Goal: Complete application form: Complete application form

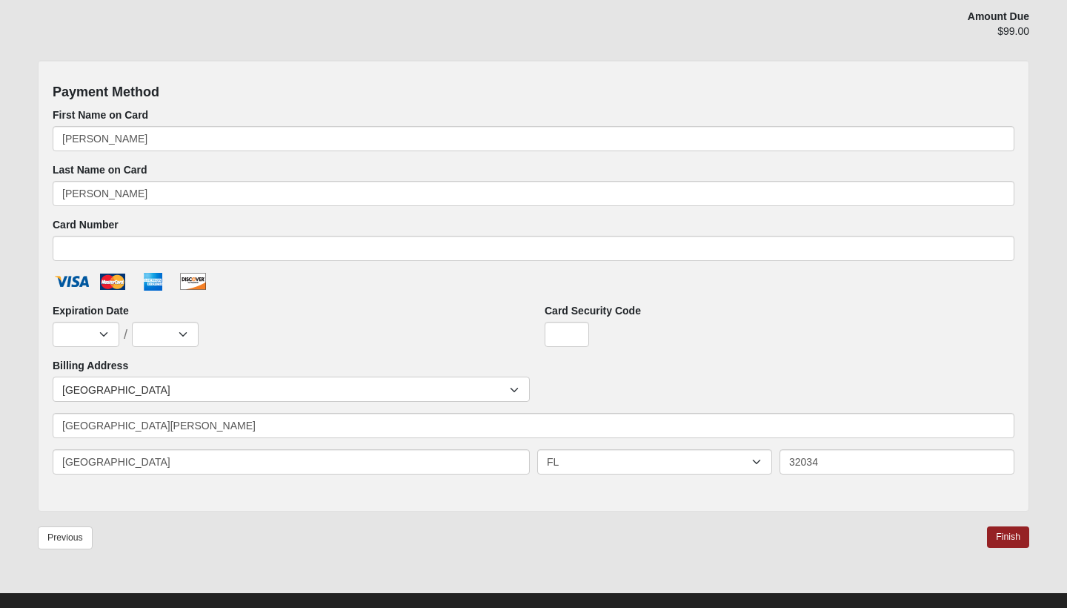
scroll to position [662, 0]
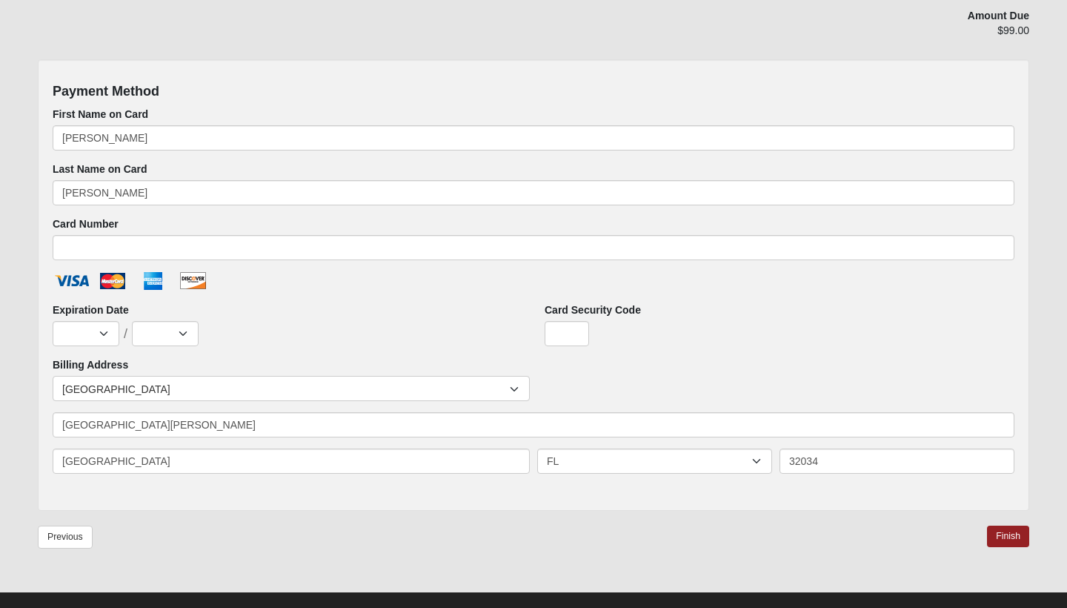
type input "32034"
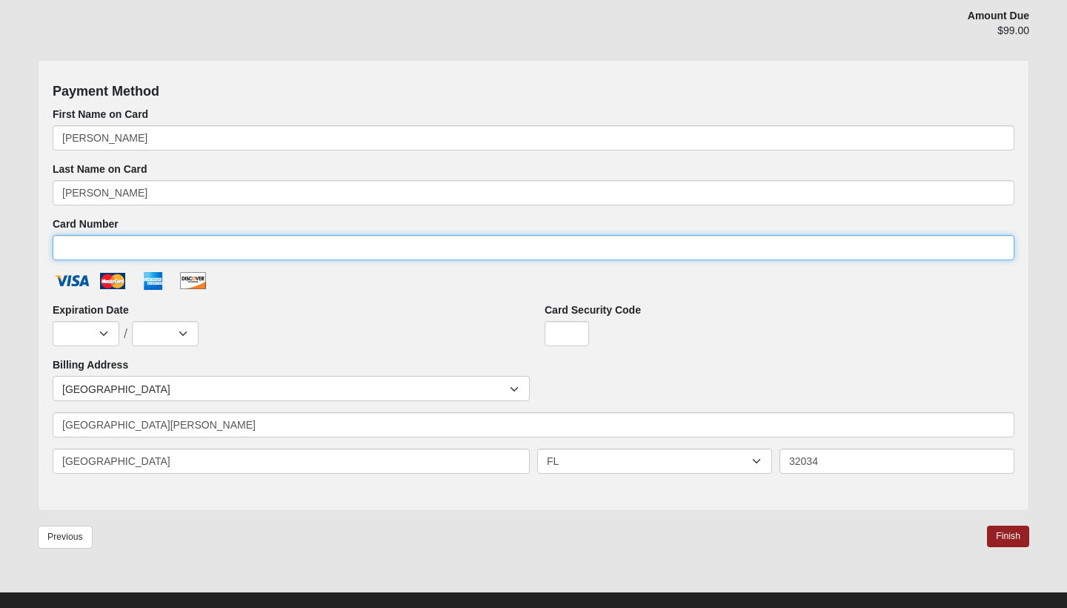
click at [209, 249] on input "Card Number" at bounding box center [534, 247] width 962 height 25
type input "[CREDIT_CARD_NUMBER]"
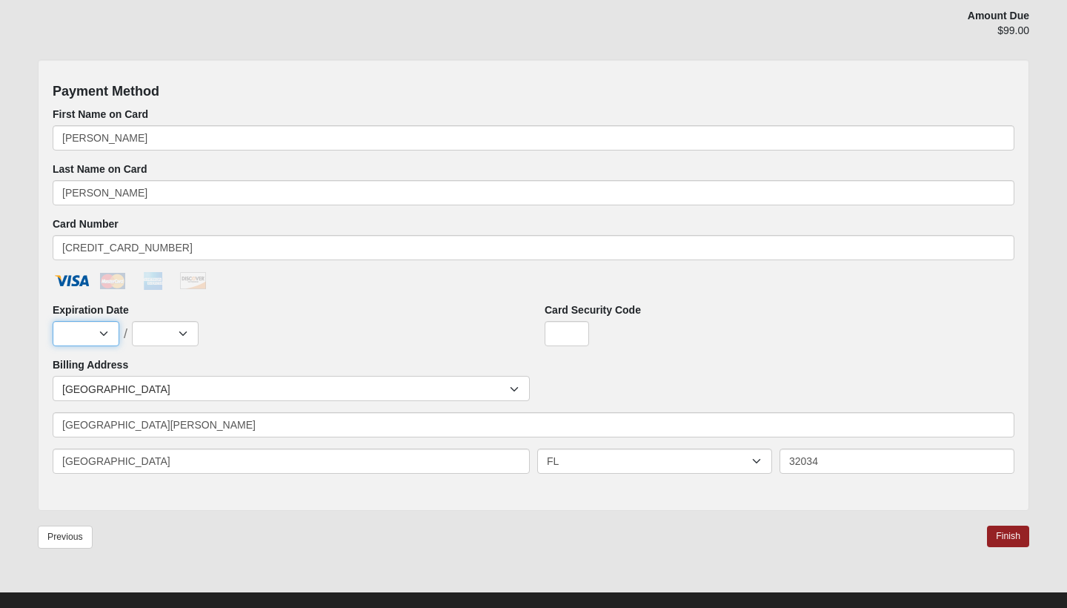
select select "12"
select select "2027"
click at [558, 333] on input "Card Security Code" at bounding box center [567, 333] width 44 height 25
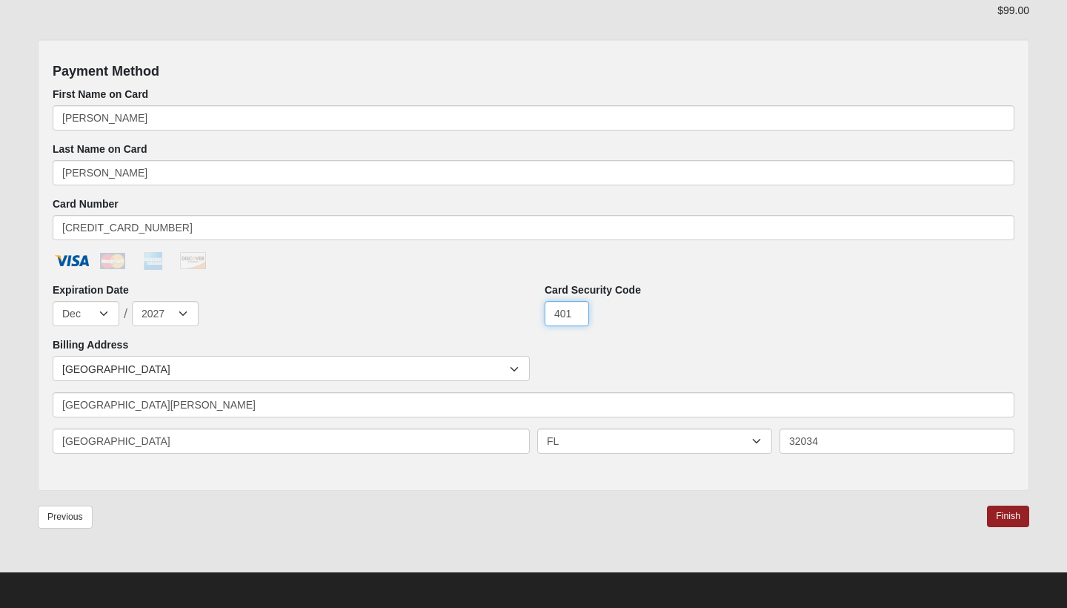
scroll to position [682, 0]
type input "401"
click at [1009, 512] on link "Finish" at bounding box center [1008, 516] width 42 height 21
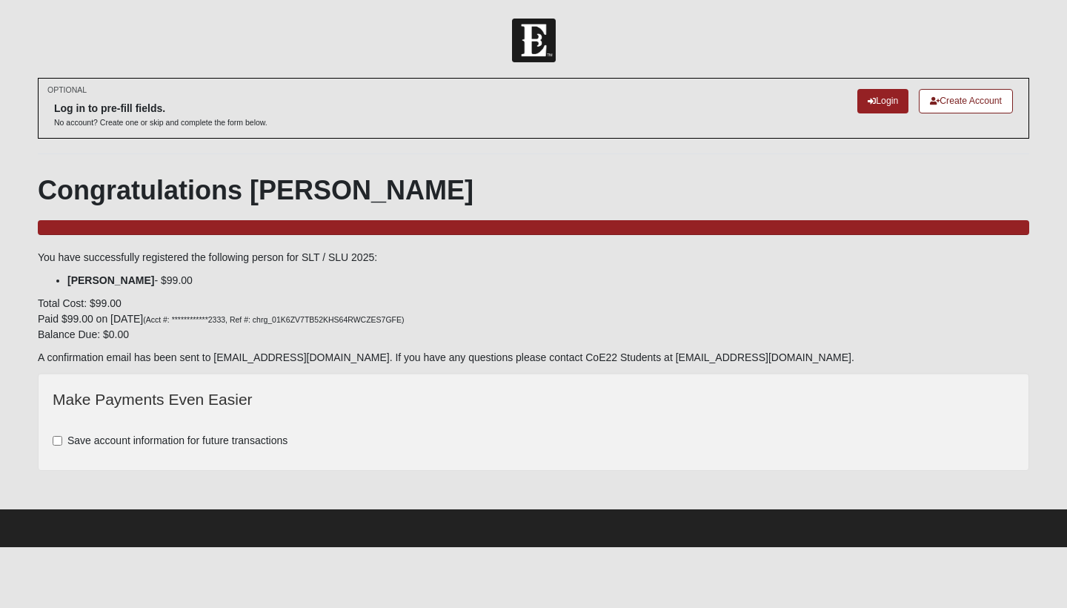
click at [55, 440] on input "Save account information for future transactions" at bounding box center [58, 441] width 10 height 10
checkbox input "true"
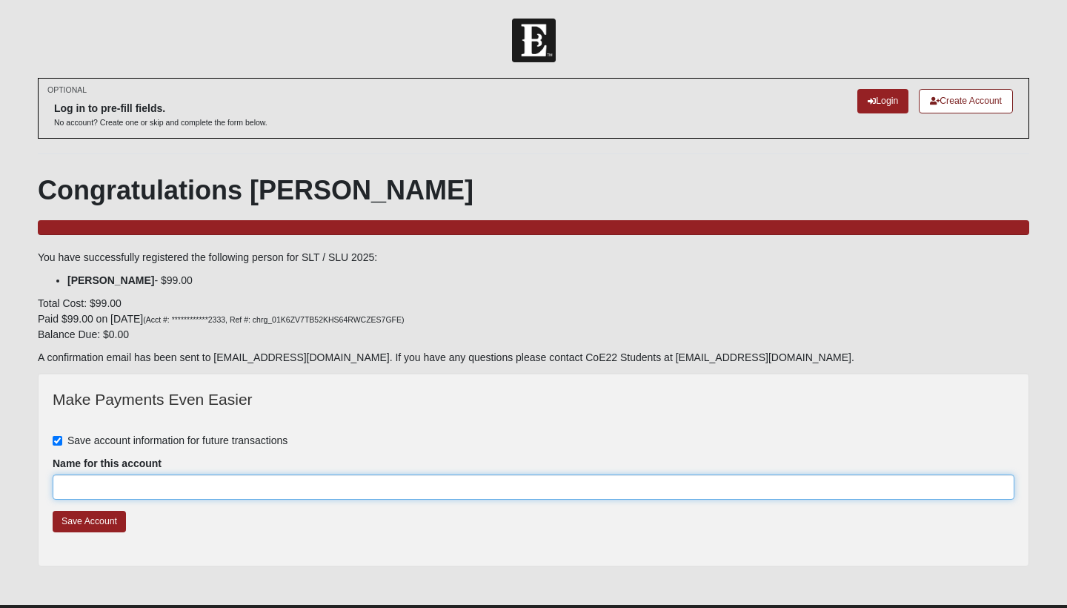
click at [160, 482] on input "Name for this account" at bounding box center [534, 486] width 962 height 25
type input "[PERSON_NAME]"
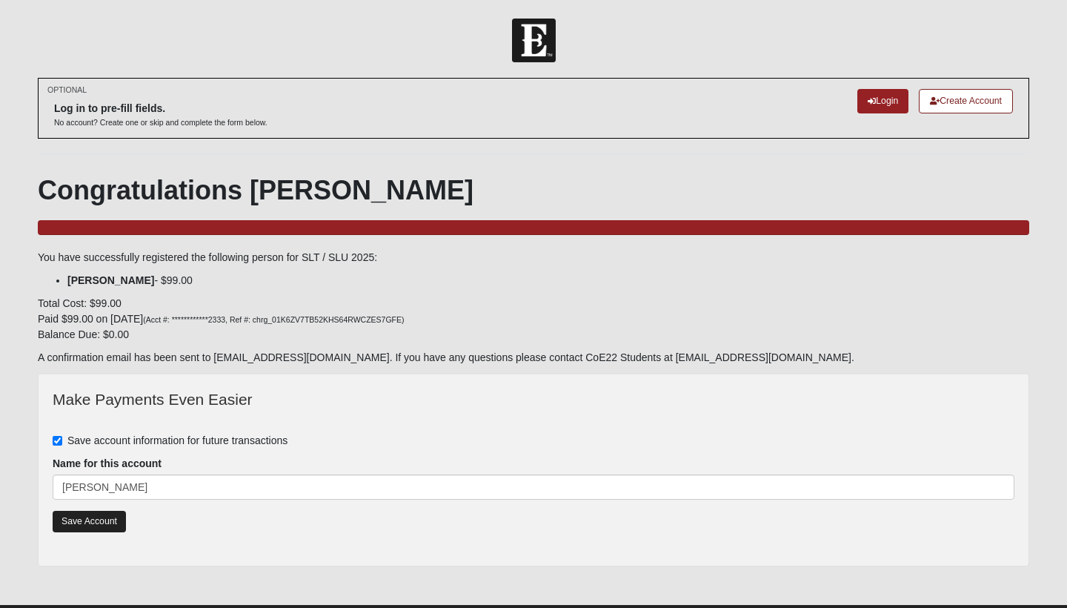
click at [99, 518] on link "Save Account" at bounding box center [89, 521] width 73 height 21
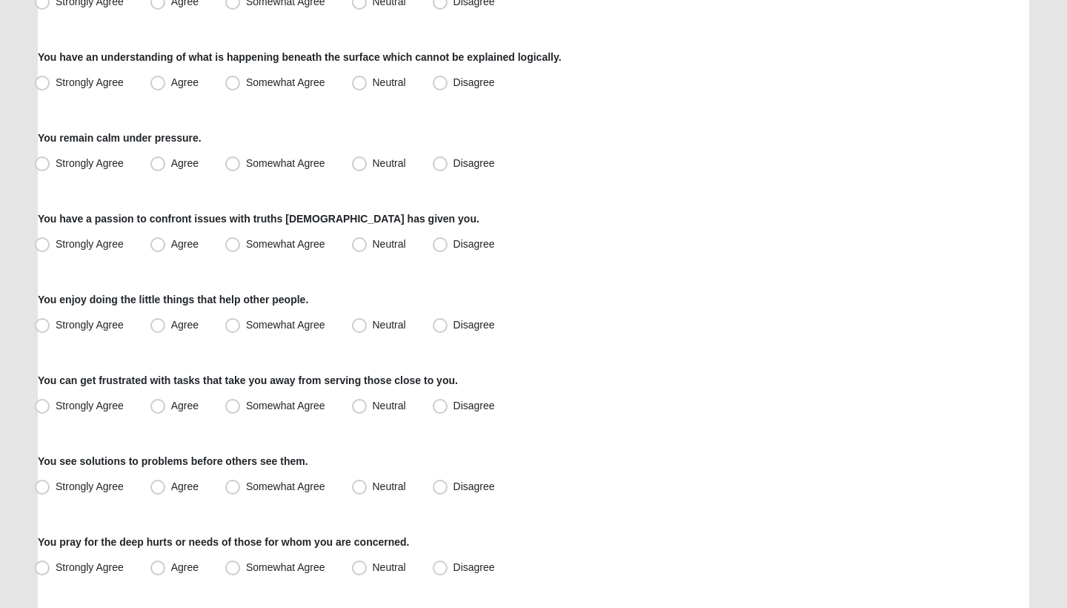
scroll to position [396, 0]
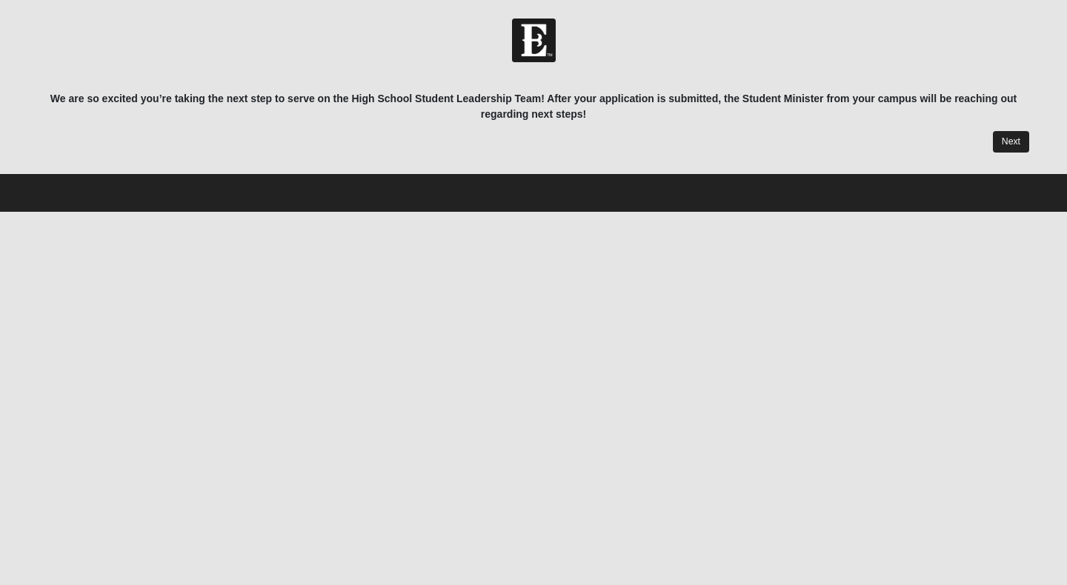
click at [1021, 148] on link "Next" at bounding box center [1011, 141] width 36 height 21
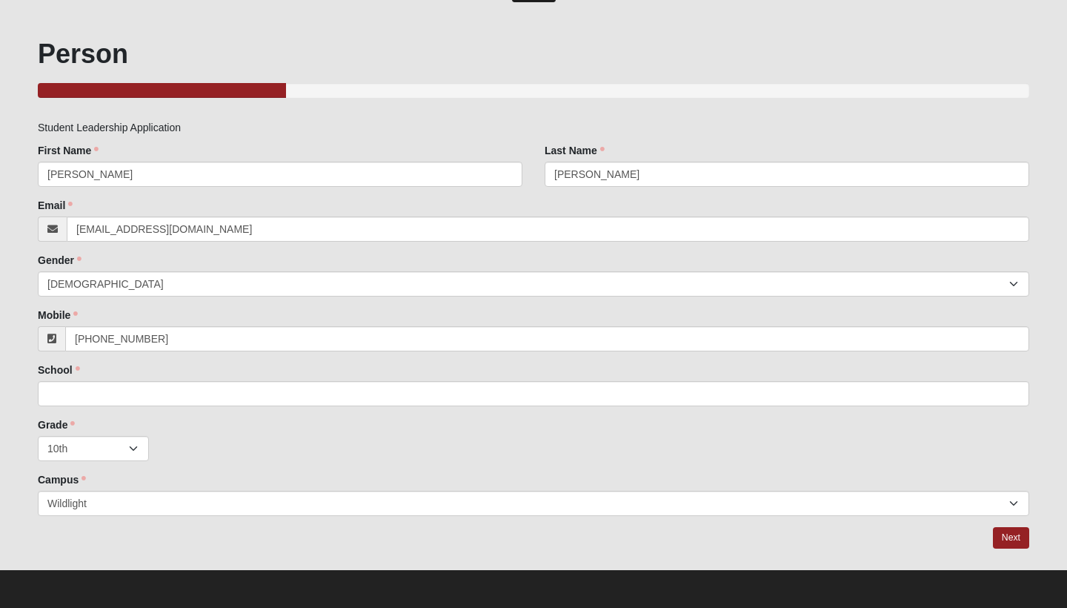
scroll to position [60, 0]
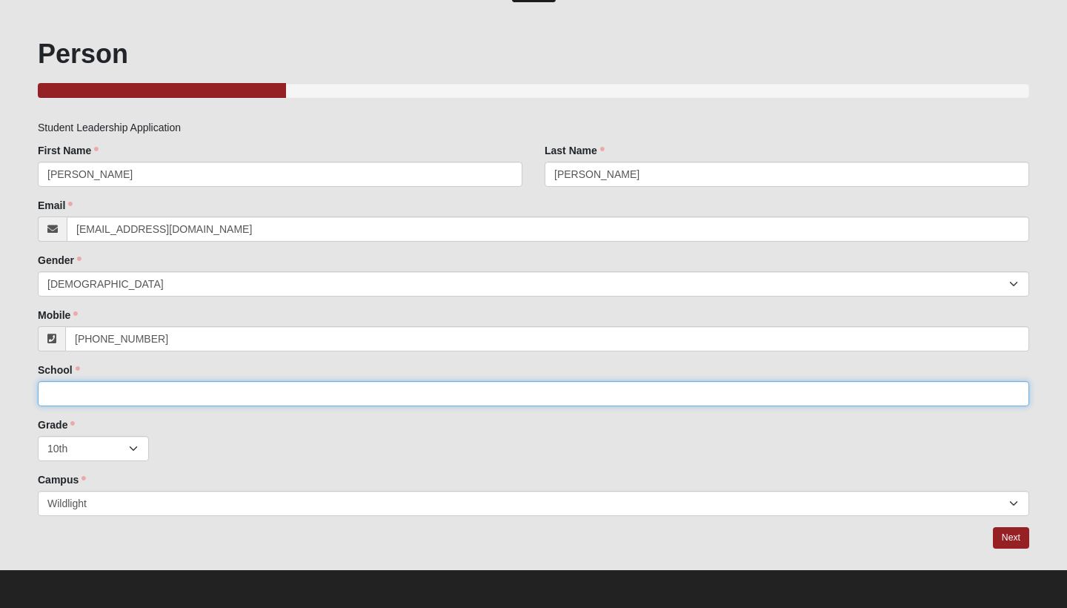
click at [241, 395] on input "School" at bounding box center [533, 393] width 991 height 25
type input "Homeschooled"
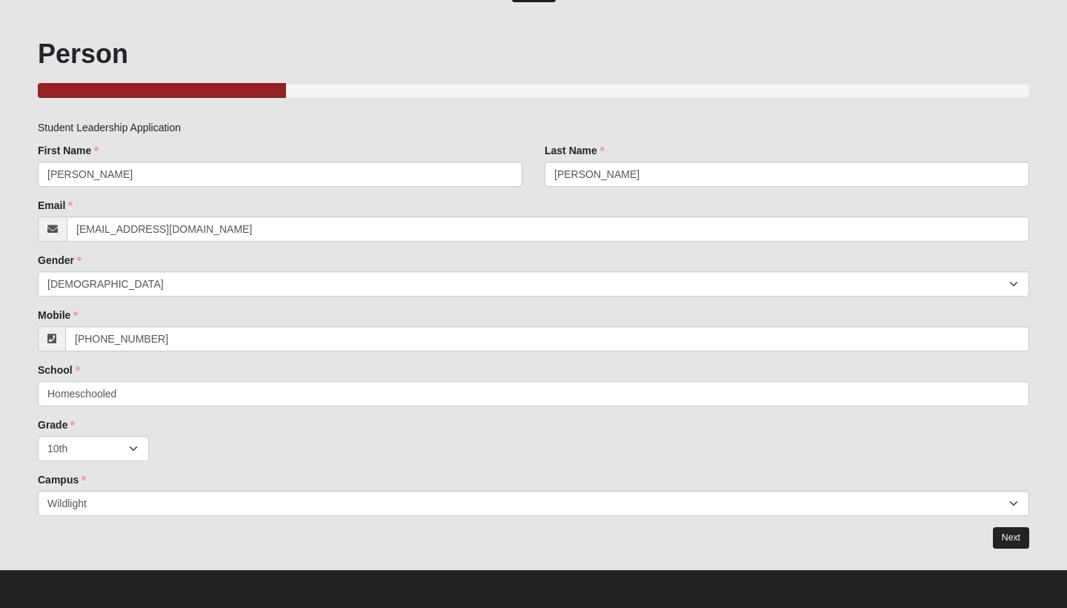
click at [1010, 546] on link "Next" at bounding box center [1011, 537] width 36 height 21
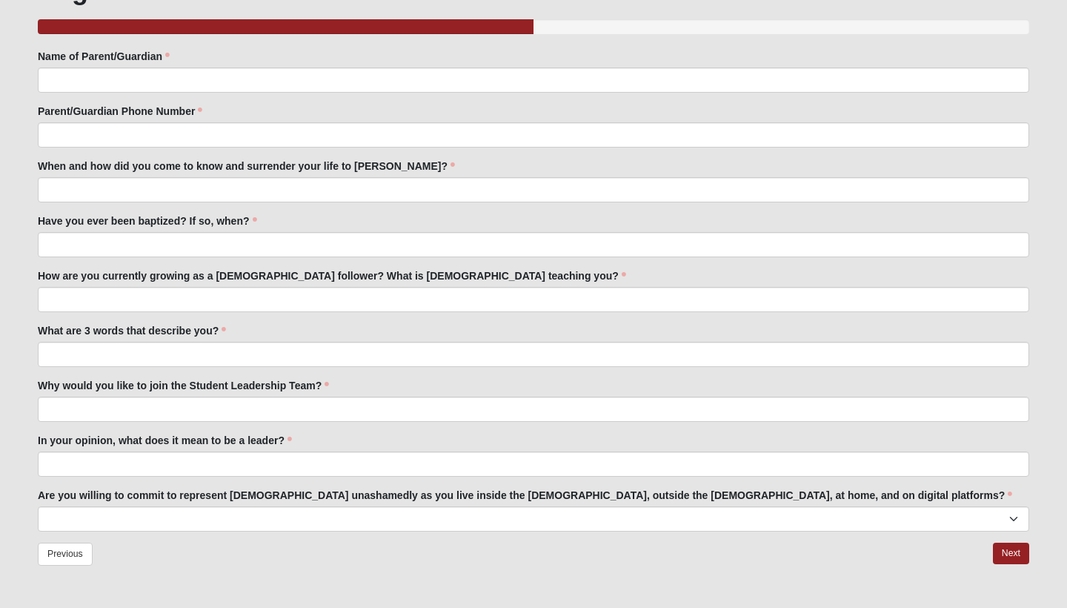
scroll to position [124, 0]
click at [327, 385] on label "Why would you like to join the Student Leadership Team?" at bounding box center [183, 385] width 291 height 15
click at [327, 396] on input "Why would you like to join the Student Leadership Team?" at bounding box center [533, 408] width 991 height 25
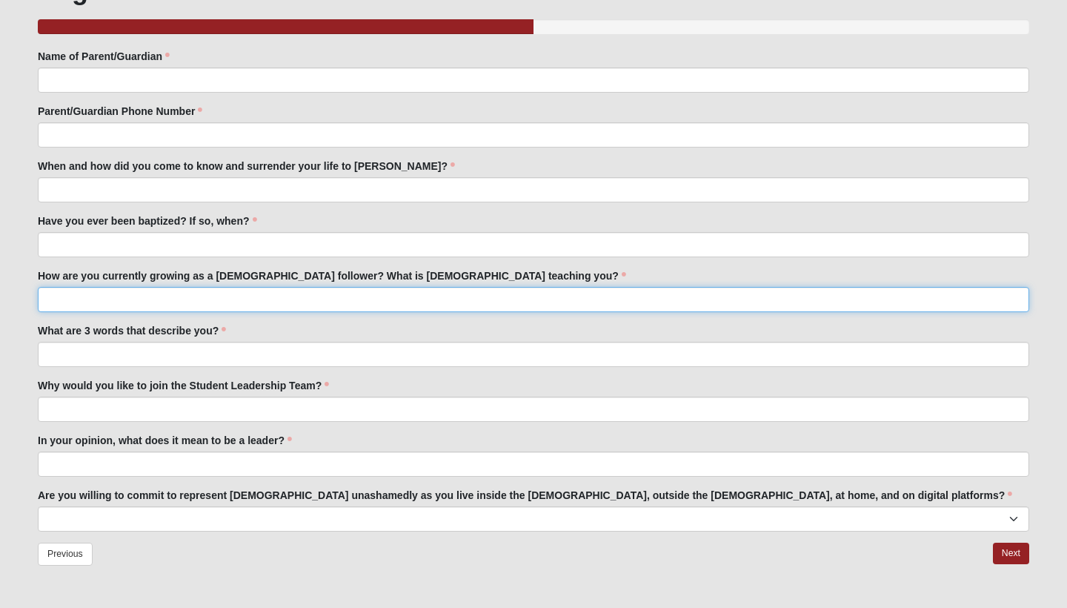
click at [388, 290] on input "How are you currently growing as a Christ follower? What is God teaching you?" at bounding box center [533, 299] width 991 height 25
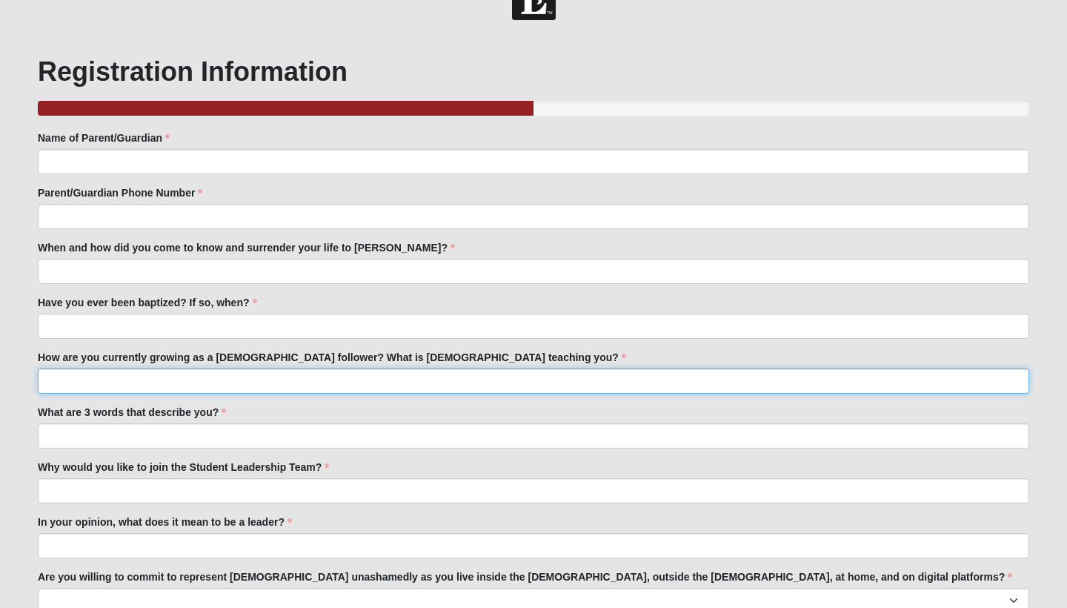
scroll to position [38, 0]
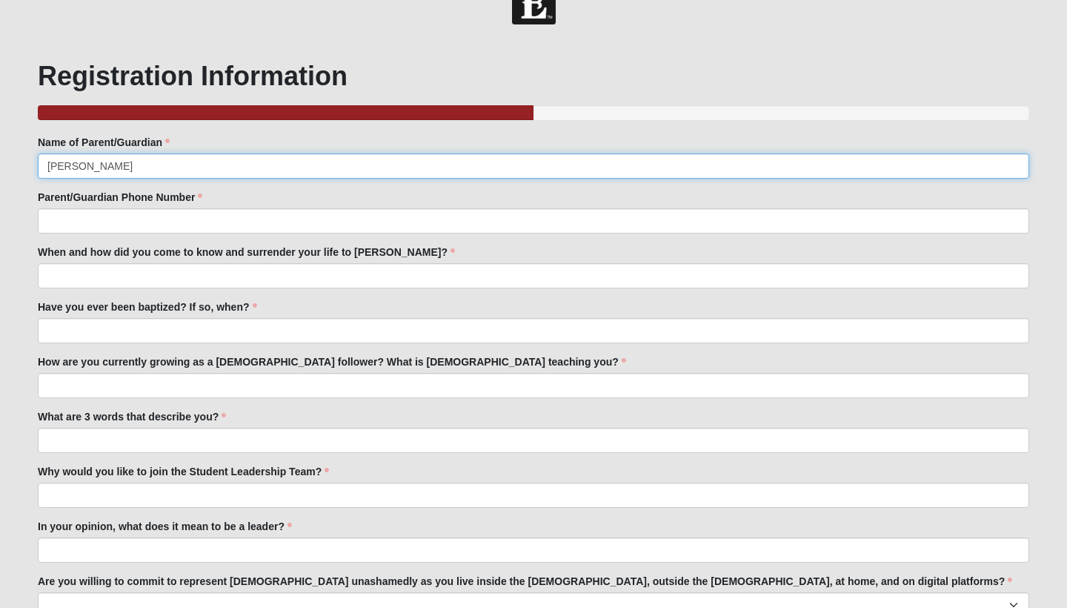
type input "Josh"
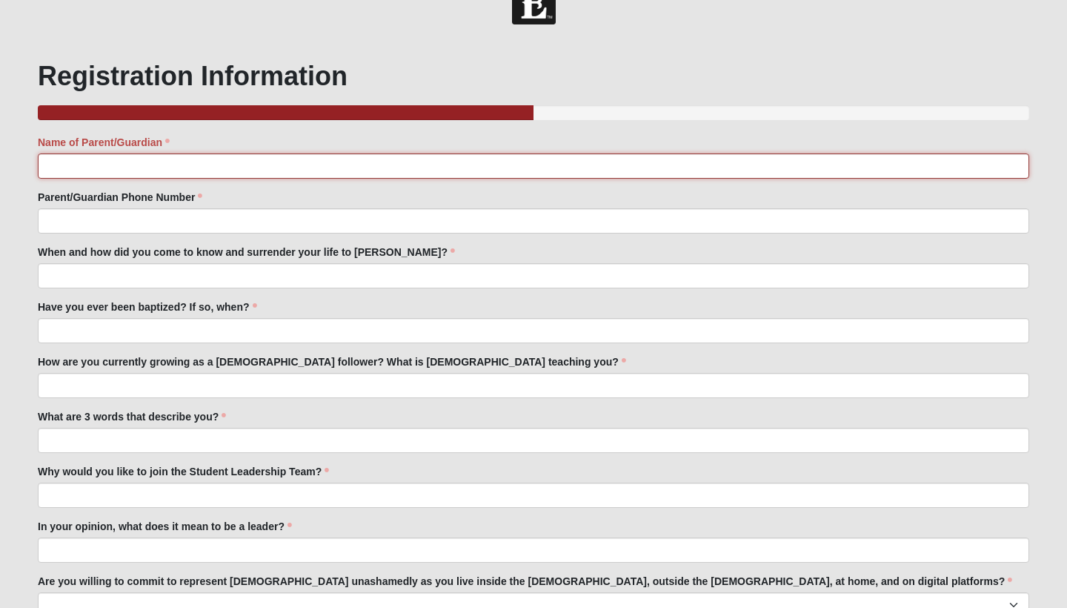
type input "Josh Harrison"
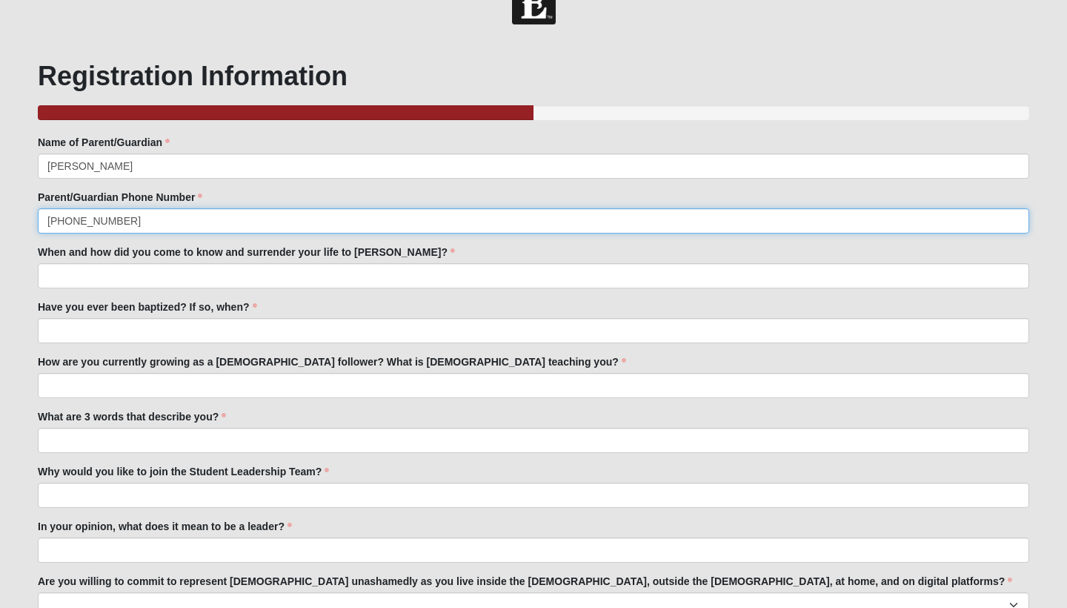
type input "(904)-760-6498"
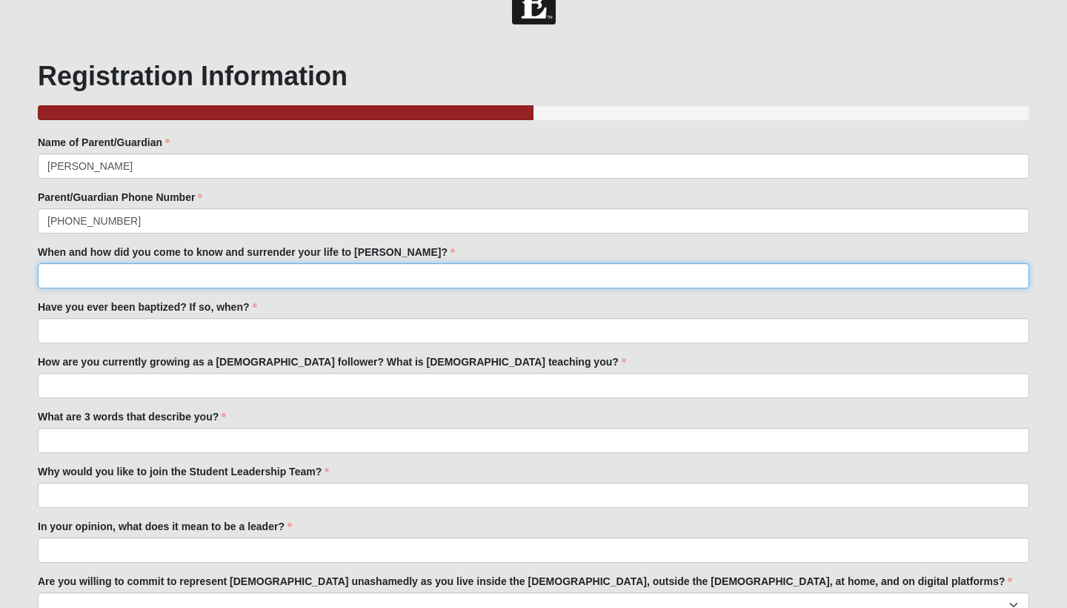
click at [276, 285] on input "When and how did you come to know and surrender your life to Jesus Christ?" at bounding box center [533, 275] width 991 height 25
type input "I came to know christ and surrendered my life in 6th grade during chapel."
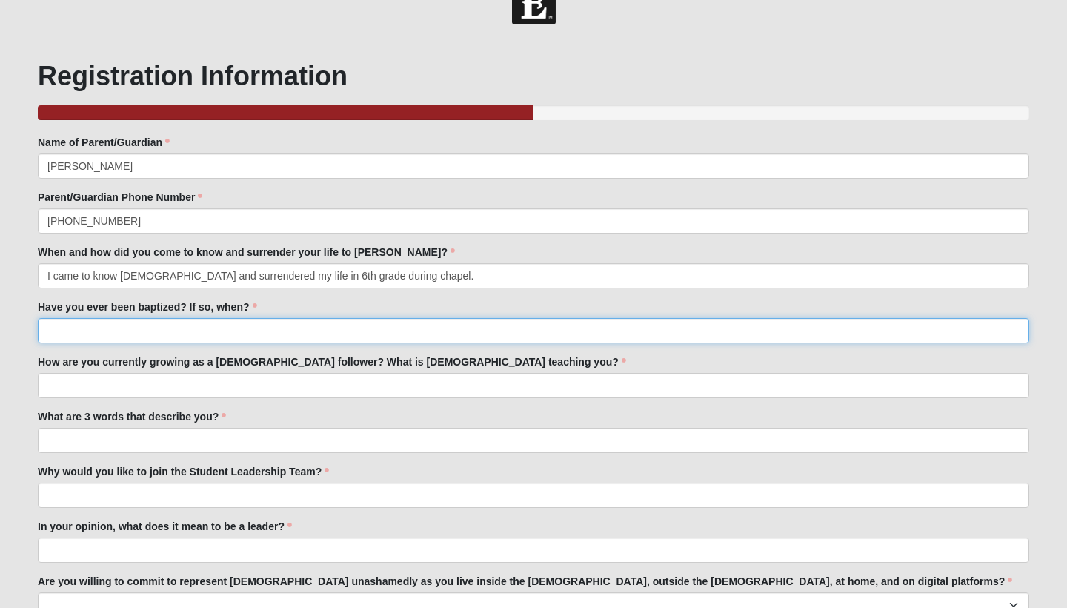
click at [260, 331] on input "Have you ever been baptized? If so, when?" at bounding box center [533, 330] width 991 height 25
click at [63, 333] on input "yes in 7th grade" at bounding box center [533, 330] width 991 height 25
click at [139, 330] on input "yes, in 7th grade" at bounding box center [533, 330] width 991 height 25
type input "yes, in 7th grade at eleven22 during a baptism service"
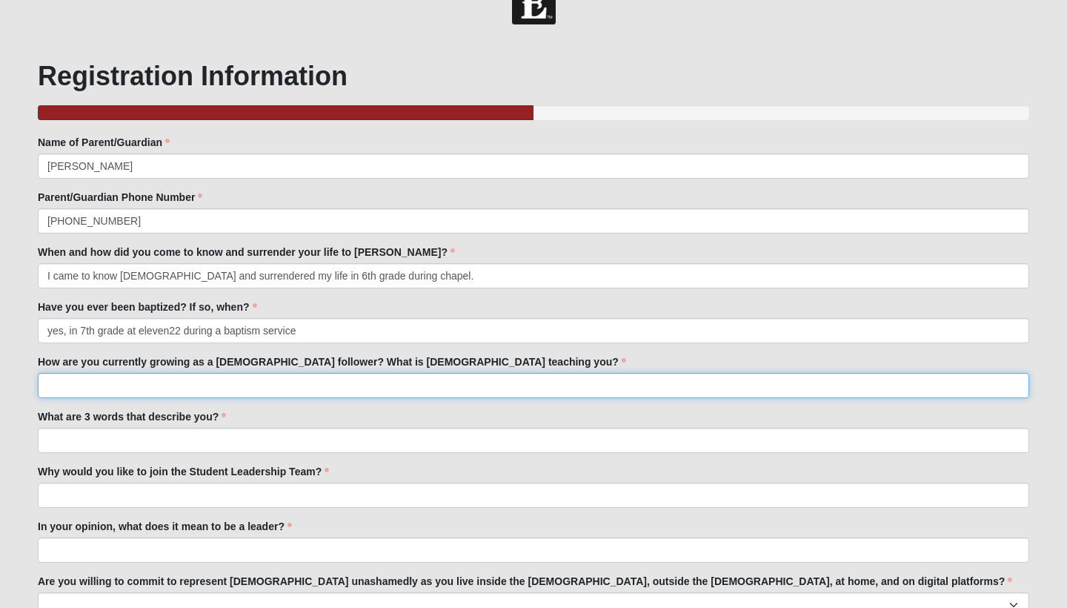
drag, startPoint x: 139, startPoint y: 330, endPoint x: 126, endPoint y: 396, distance: 68.0
click at [126, 396] on input "How are you currently growing as a Christ follower? What is God teaching you?" at bounding box center [533, 385] width 991 height 25
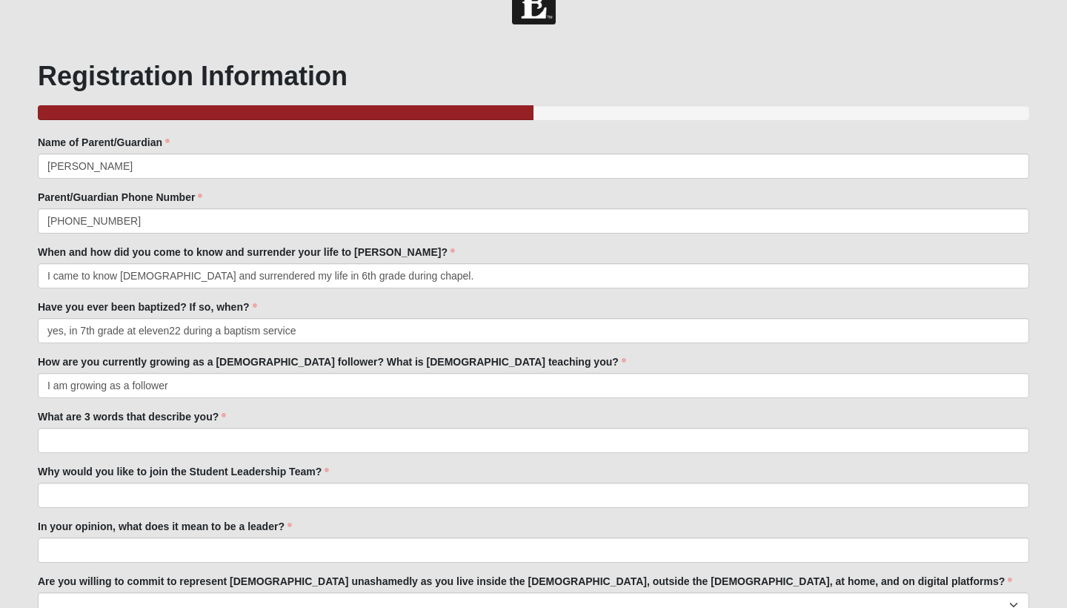
click at [222, 413] on label "What are 3 words that describe you?" at bounding box center [132, 416] width 188 height 15
click at [222, 428] on input "What are 3 words that describe you?" at bounding box center [533, 440] width 991 height 25
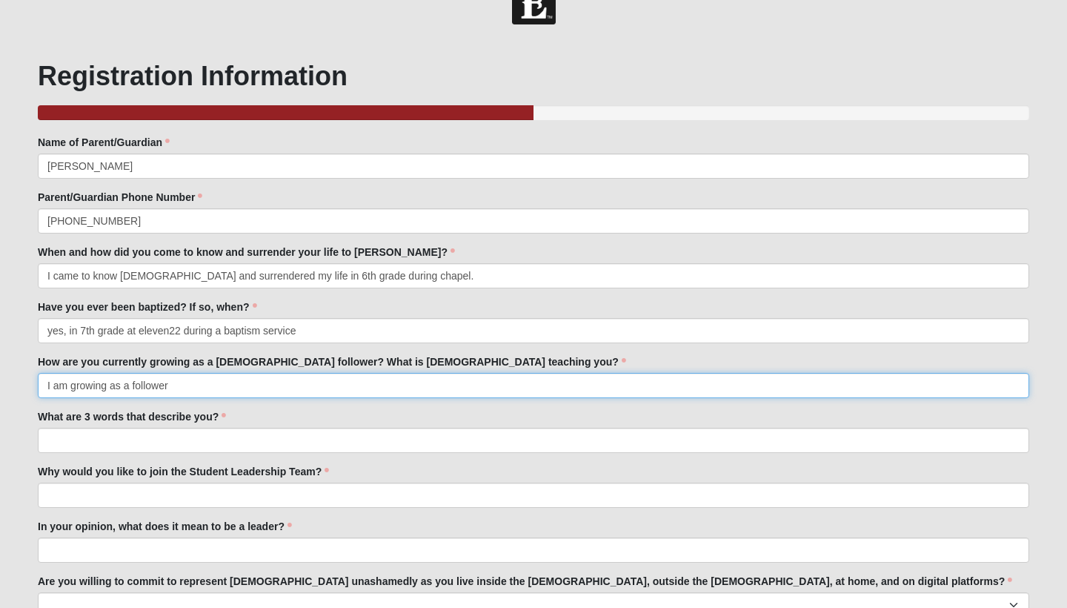
click at [222, 387] on input "I am growing as a follower" at bounding box center [533, 385] width 991 height 25
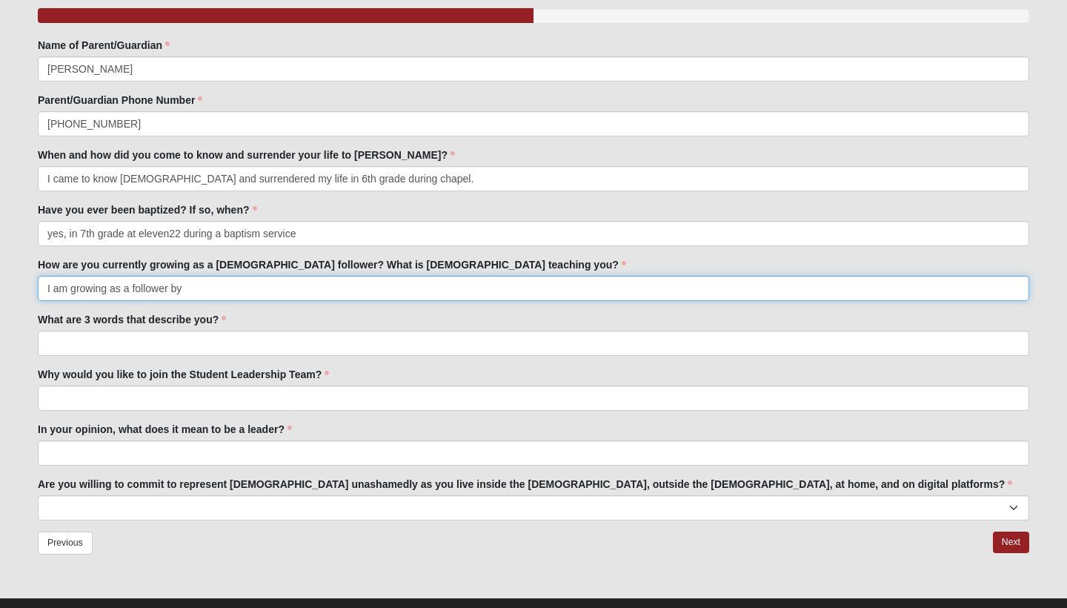
scroll to position [132, 0]
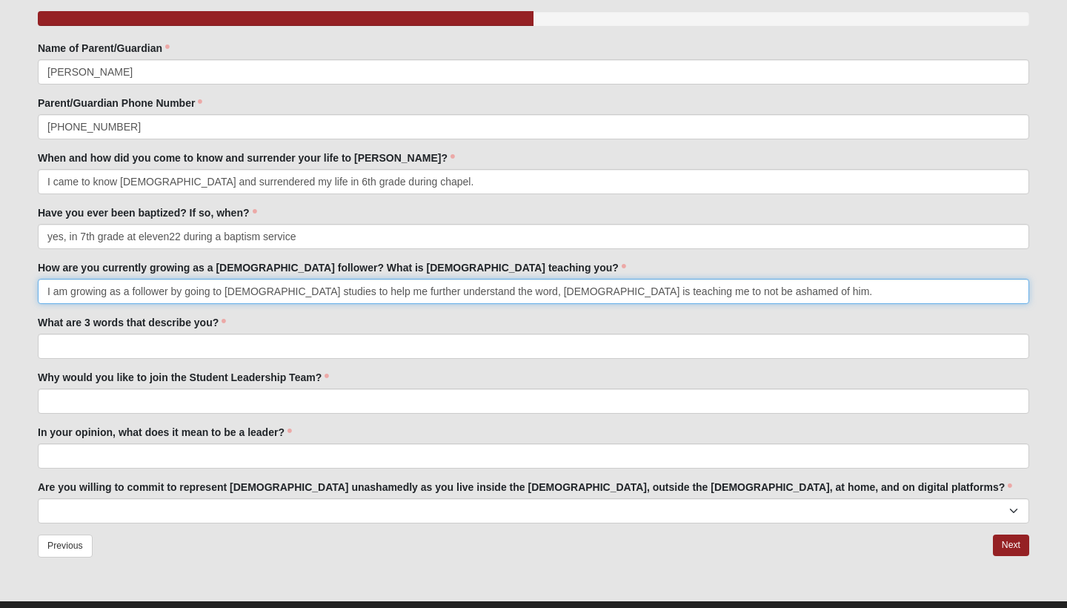
type input "I am growing as a follower by going to bible studies to help me further underst…"
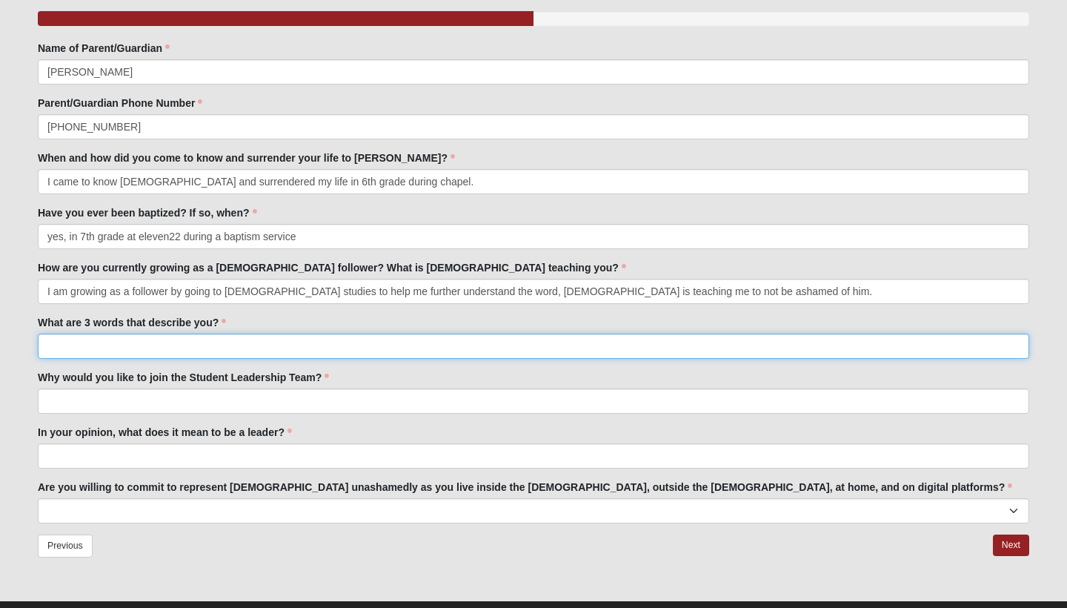
click at [187, 340] on input "What are 3 words that describe you?" at bounding box center [533, 345] width 991 height 25
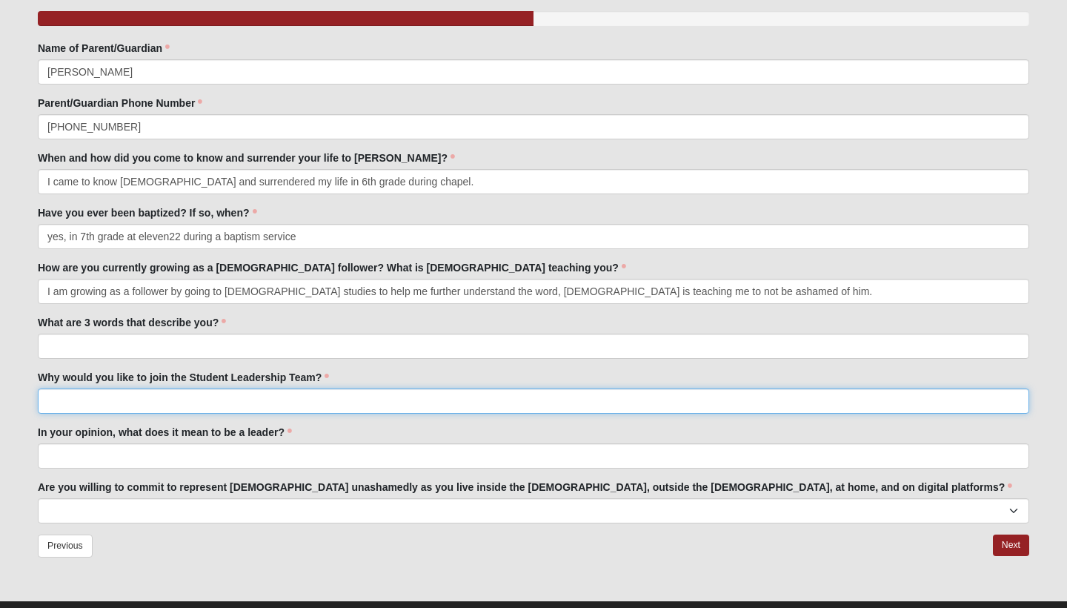
click at [425, 404] on input "Why would you like to join the Student Leadership Team?" at bounding box center [533, 400] width 991 height 25
type input "b"
click at [436, 403] on input "I would like to learn how to be unashamed to share my faith and help other be a…" at bounding box center [533, 400] width 991 height 25
click at [491, 403] on input "I would like to learn how to be unashamed to share my faith and help other be a…" at bounding box center [533, 400] width 991 height 25
type input "I would like to learn how to be unashamed to share my faith and help other be a…"
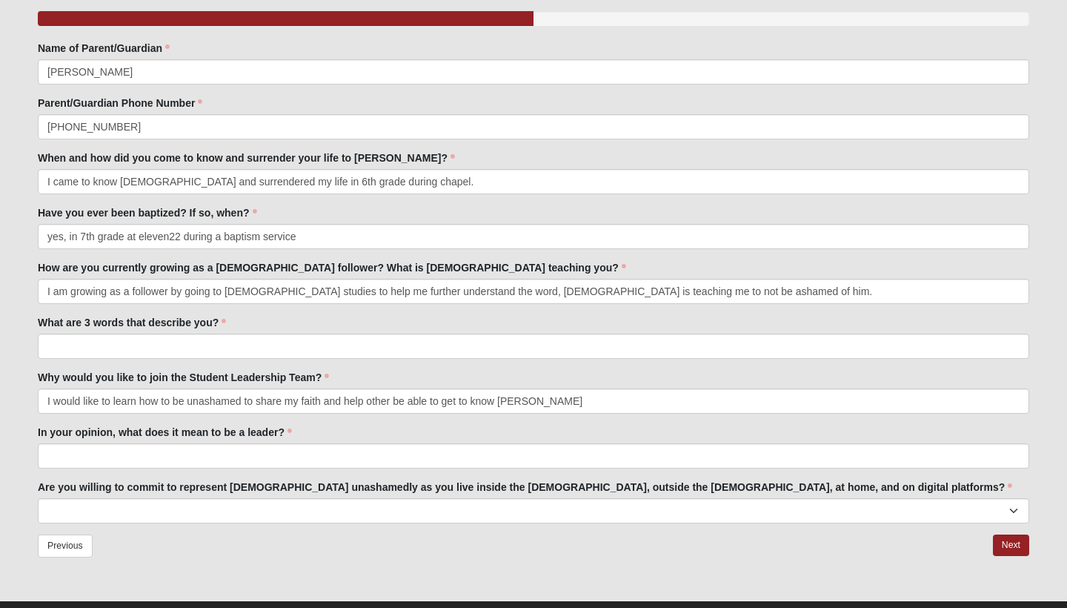
drag, startPoint x: 491, startPoint y: 403, endPoint x: 390, endPoint y: 436, distance: 106.8
click at [390, 436] on div "In your opinion, what does it mean to be a leader? In your opinion, what does i…" at bounding box center [533, 447] width 991 height 44
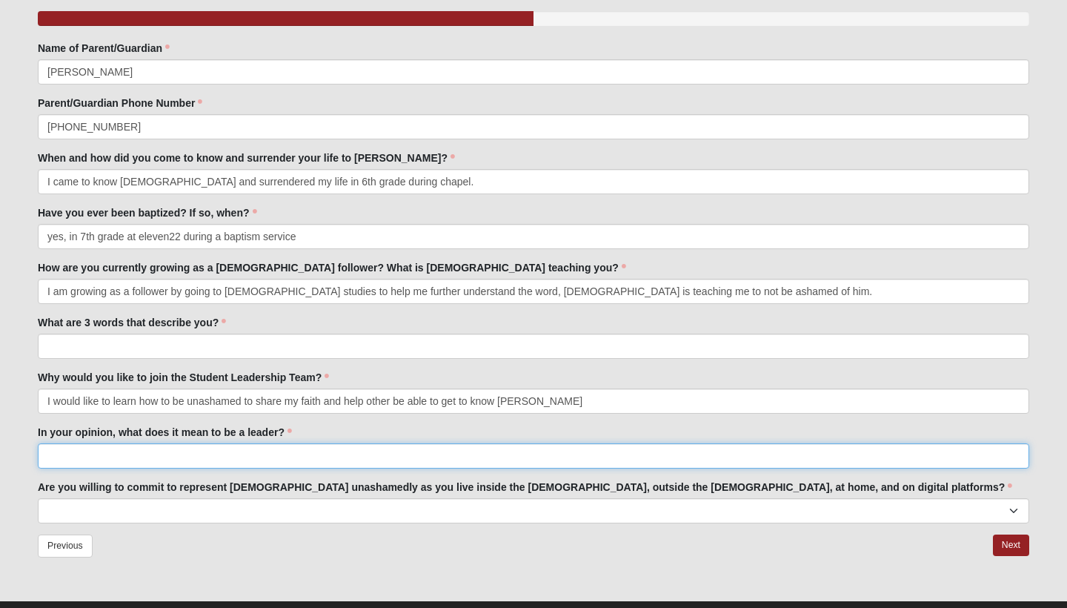
click at [385, 455] on input "In your opinion, what does it mean to be a leader?" at bounding box center [533, 455] width 991 height 25
click at [402, 455] on input "what it means to be a leader is a person who shows you the correct path and how…" at bounding box center [533, 455] width 991 height 25
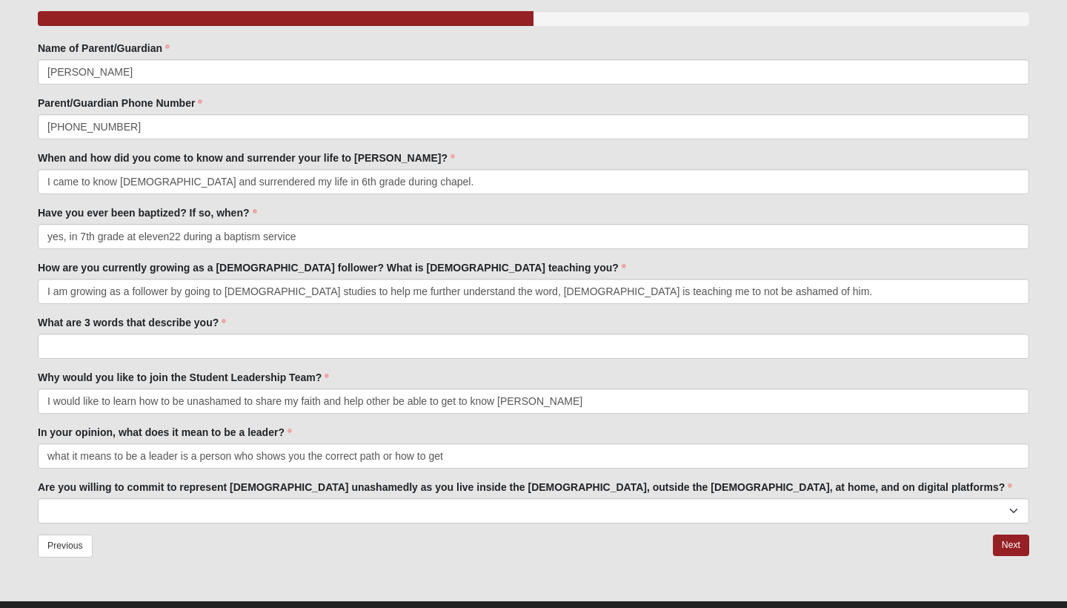
click at [456, 470] on fieldset "Name of Parent/Guardian Josh Harrison Parent/Guardian Phone Number (904)-760-64…" at bounding box center [533, 287] width 991 height 493
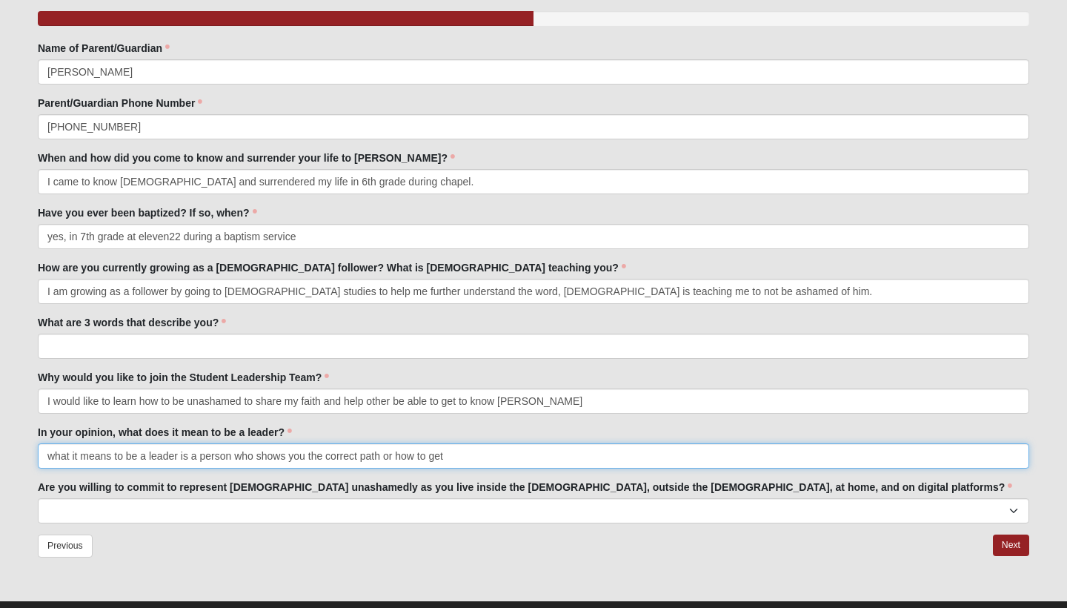
click at [460, 453] on input "what it means to be a leader is a person who shows you the correct path or how …" at bounding box center [533, 455] width 991 height 25
type input "what it means to be a leader is a person who shows you the correct path or how …"
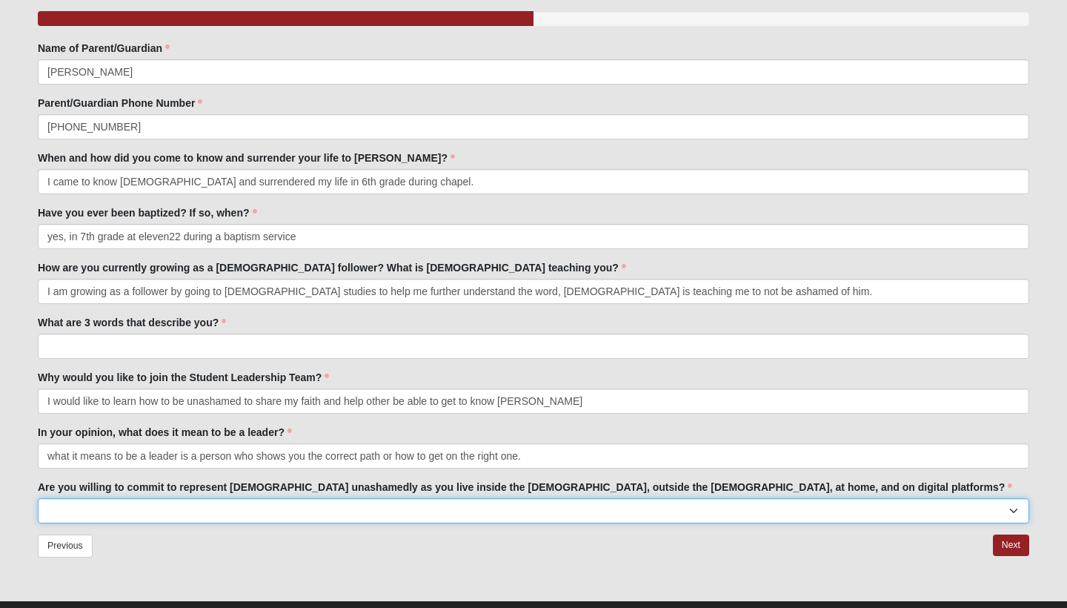
select select "Yes"
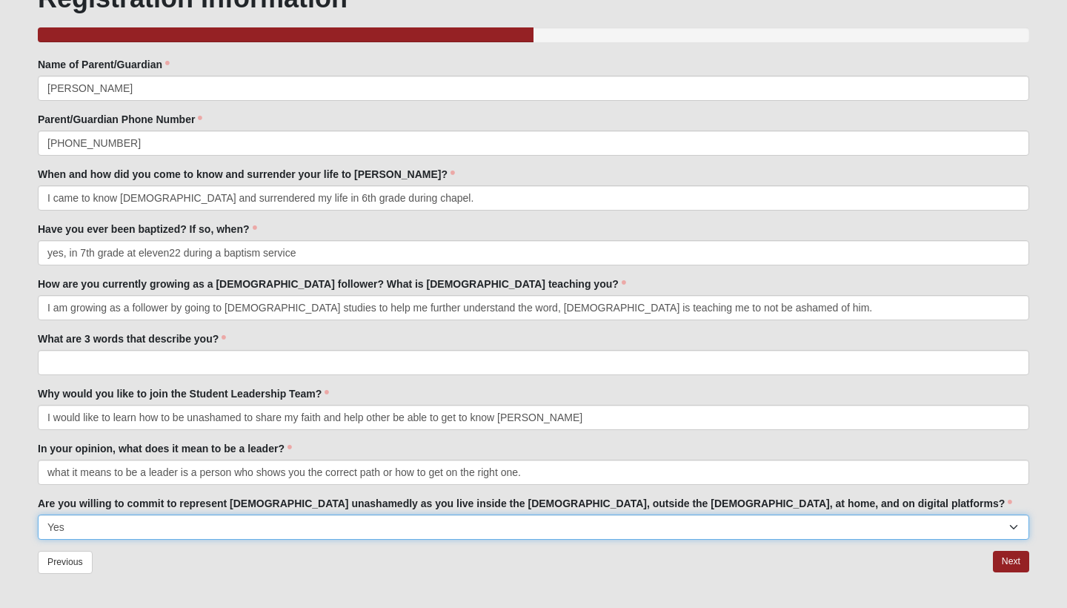
scroll to position [109, 0]
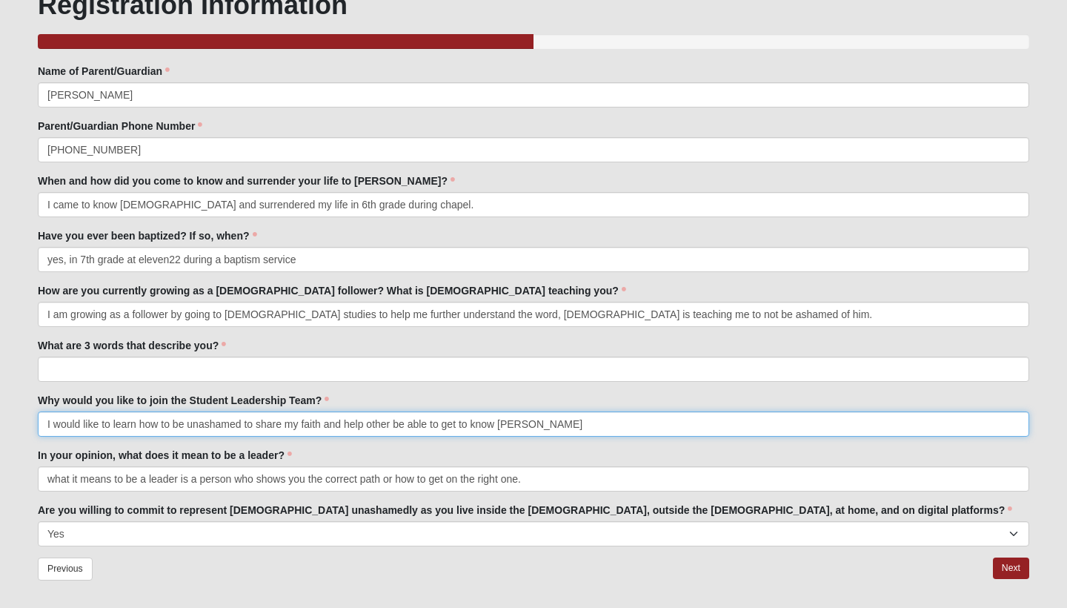
click at [553, 420] on input "I would like to learn how to be unashamed to share my faith and help other be a…" at bounding box center [533, 423] width 991 height 25
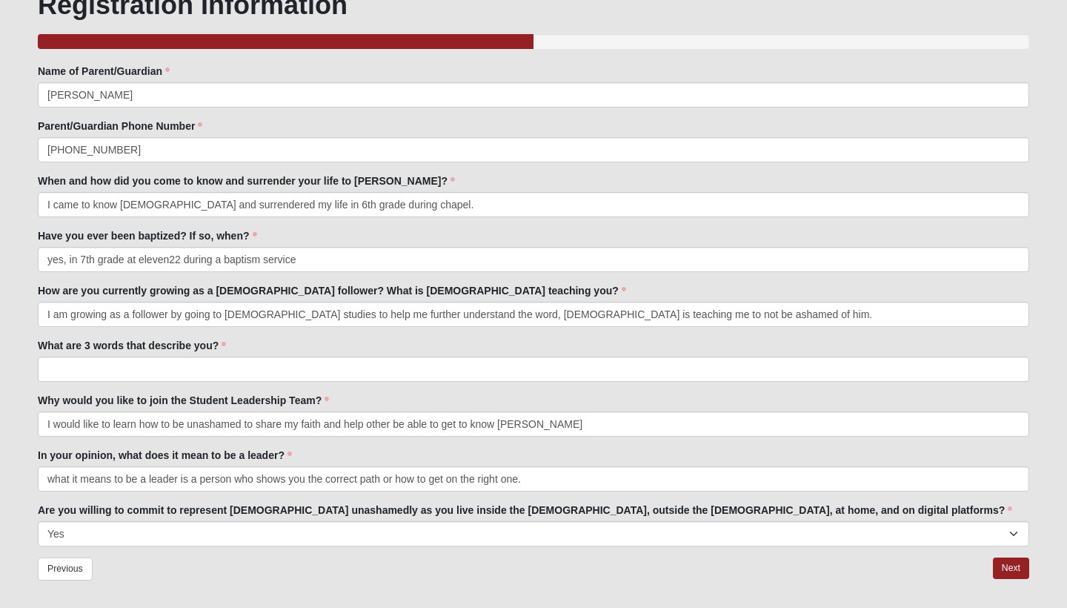
drag, startPoint x: 553, startPoint y: 420, endPoint x: 459, endPoint y: 355, distance: 113.9
click at [459, 355] on div "What are 3 words that describe you? What are 3 words that describe you? is requ…" at bounding box center [533, 360] width 991 height 44
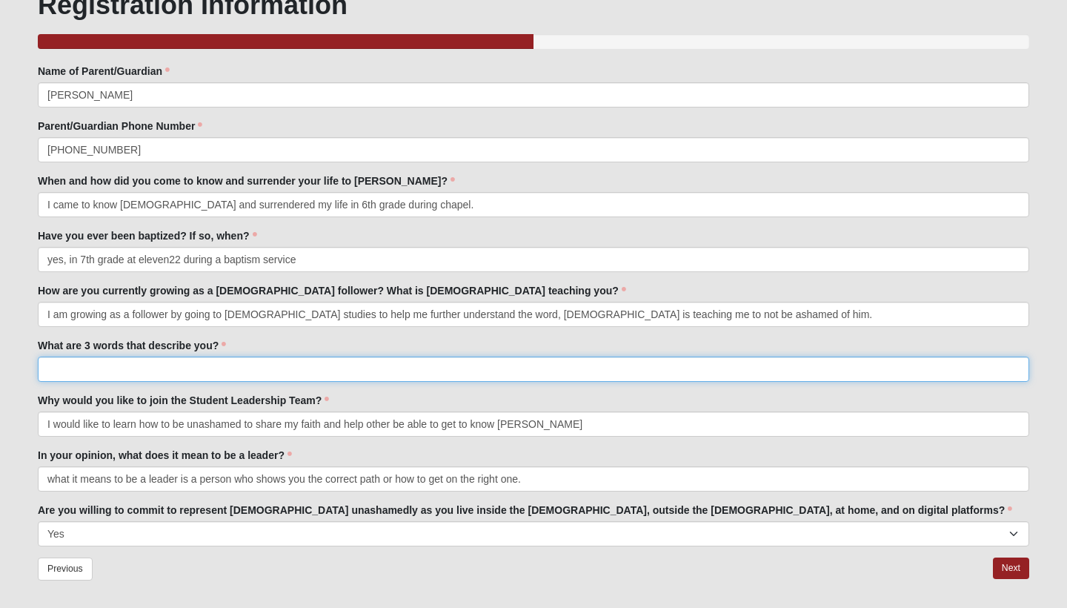
click at [456, 370] on input "What are 3 words that describe you?" at bounding box center [533, 368] width 991 height 25
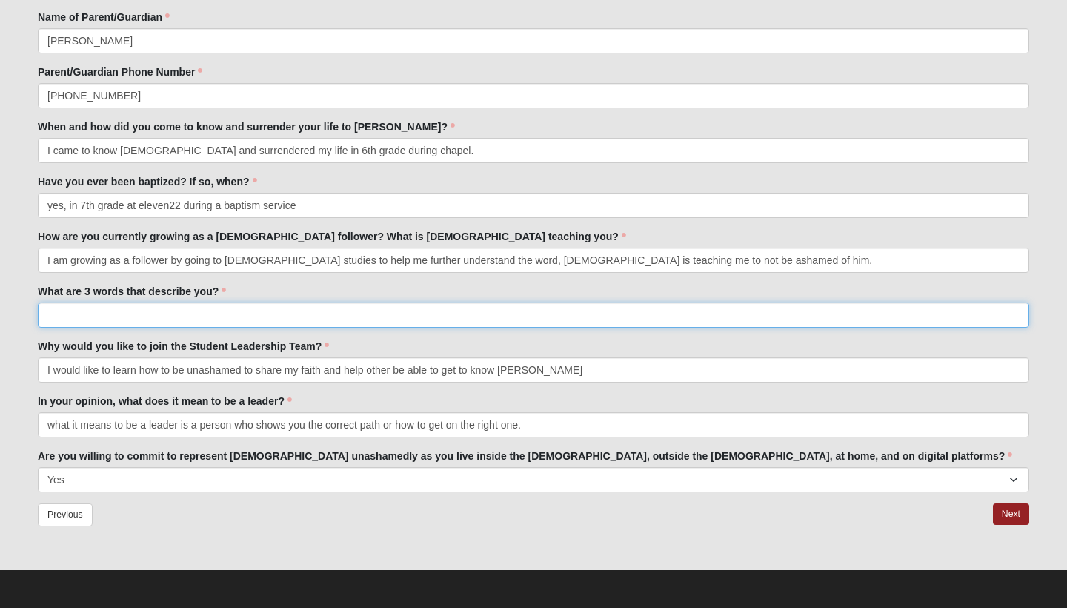
scroll to position [163, 0]
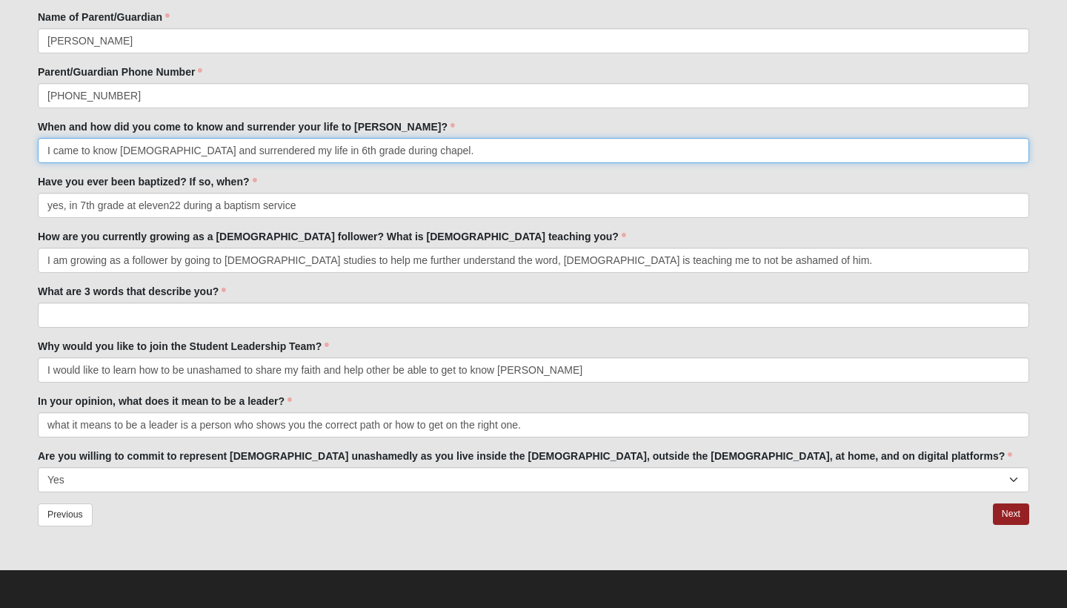
click at [413, 156] on input "I came to know christ and surrendered my life in 6th grade during chapel." at bounding box center [533, 150] width 991 height 25
type input "I came to know christ and surrendered my life in 6th grade during chapel. I fel…"
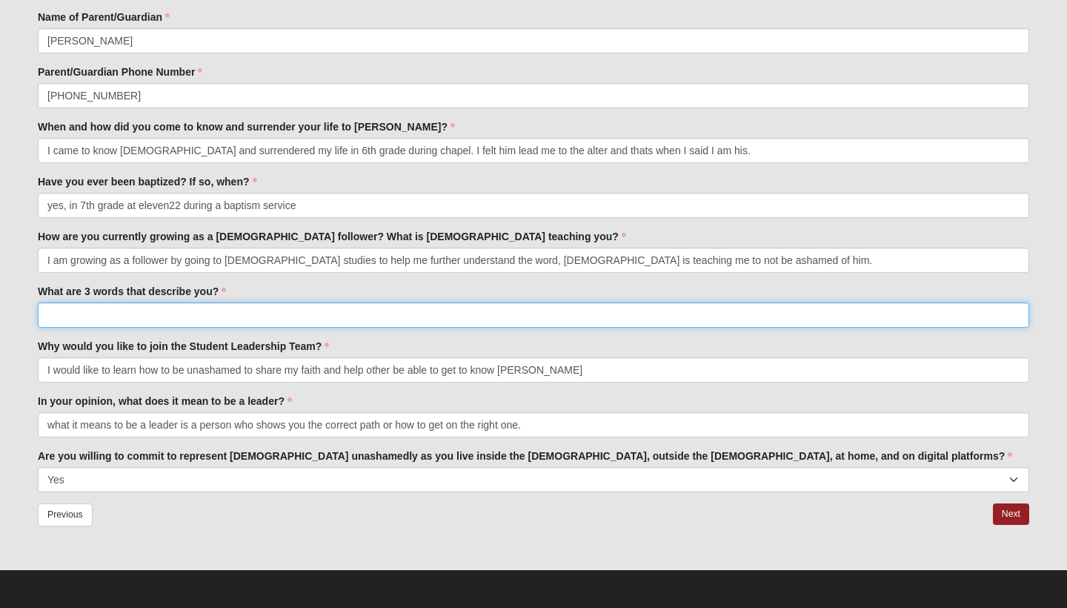
click at [296, 319] on input "What are 3 words that describe you?" at bounding box center [533, 314] width 991 height 25
click at [131, 316] on input "creative, engaged and curious" at bounding box center [533, 314] width 991 height 25
drag, startPoint x: 82, startPoint y: 315, endPoint x: 43, endPoint y: 315, distance: 39.3
click at [43, 315] on input "creative, engaged, and curious" at bounding box center [533, 314] width 991 height 25
click at [339, 319] on input "helpful, engaged, and curious" at bounding box center [533, 314] width 991 height 25
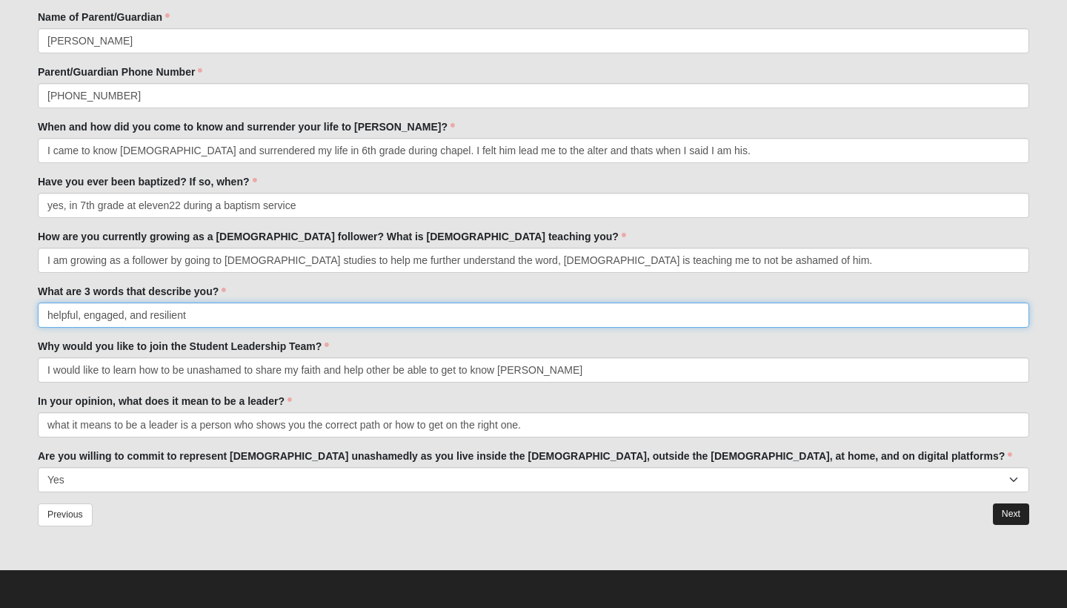
type input "helpful, engaged, and resilient"
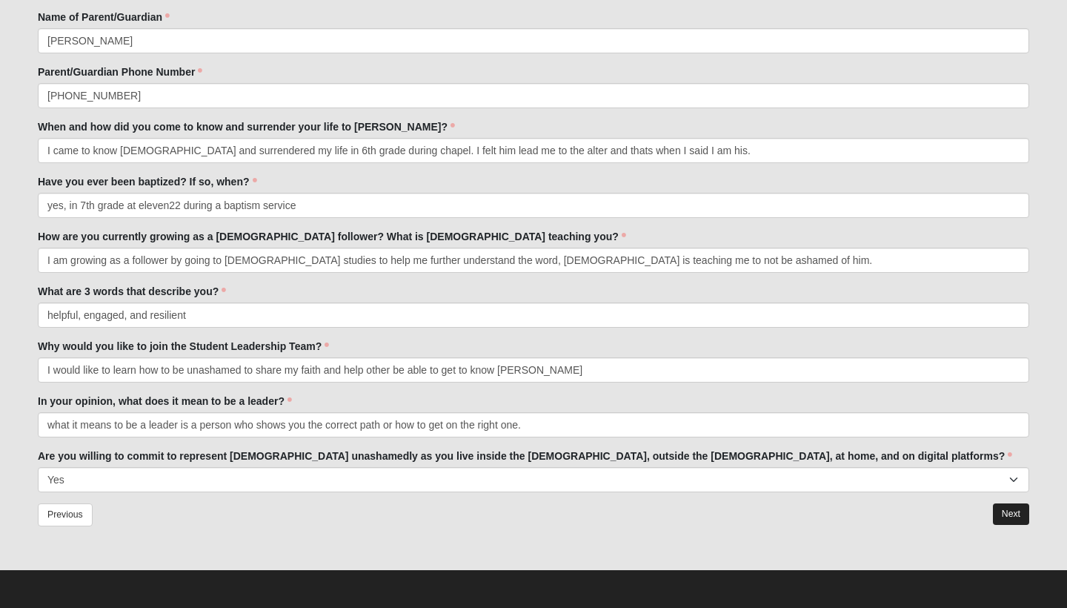
click at [1020, 512] on link "Next" at bounding box center [1011, 513] width 36 height 21
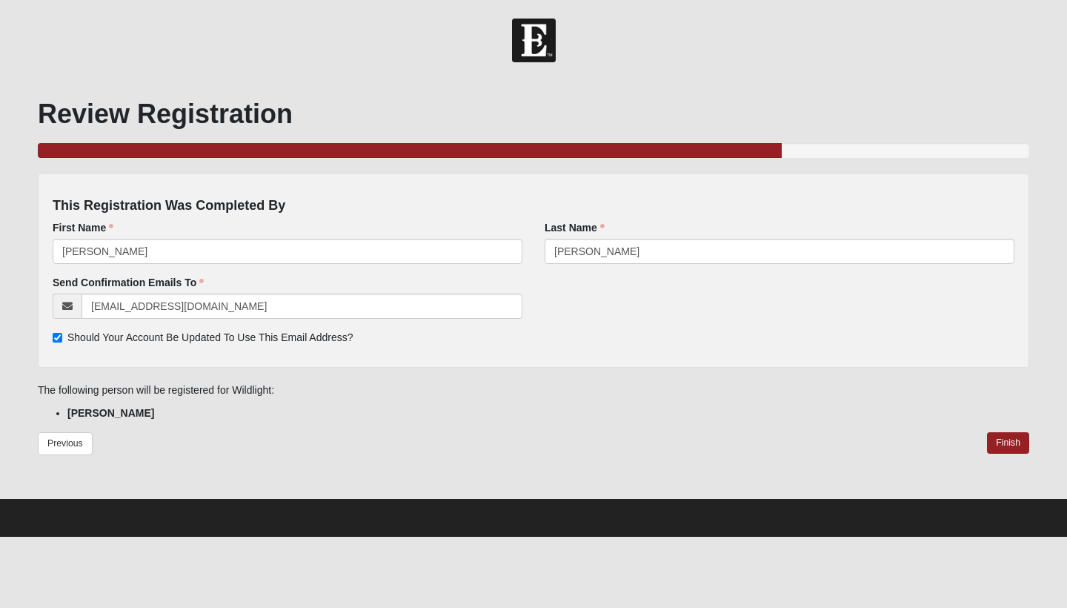
scroll to position [0, 0]
click at [1000, 445] on link "Finish" at bounding box center [1008, 442] width 42 height 21
